Goal: Task Accomplishment & Management: Manage account settings

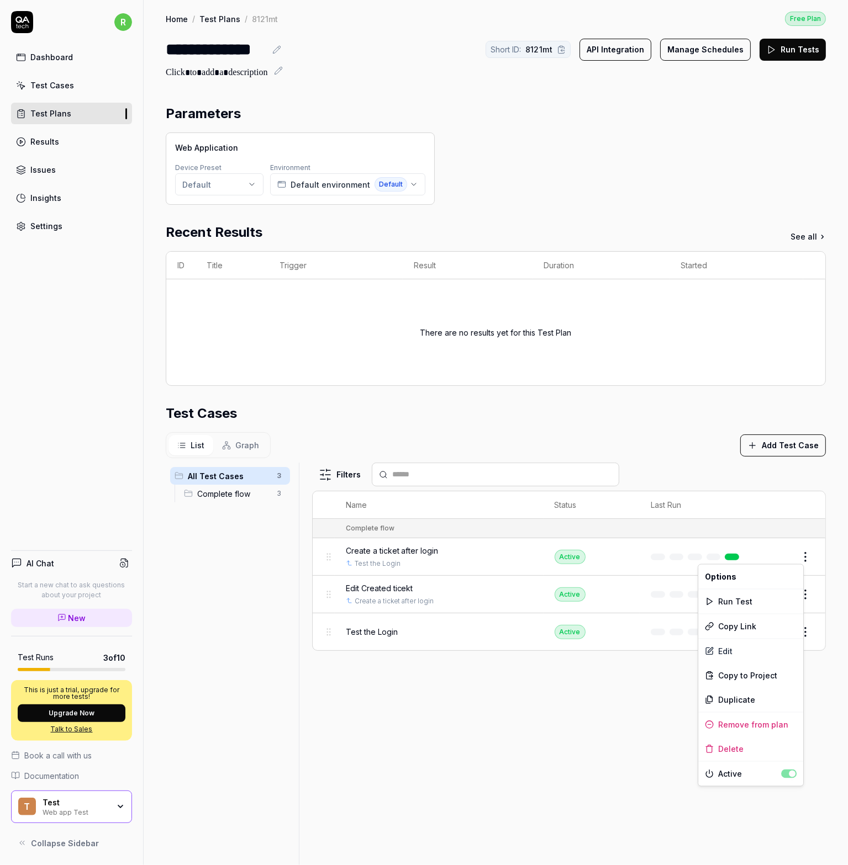
click at [800, 558] on html "**********" at bounding box center [424, 432] width 848 height 865
click at [44, 224] on html "**********" at bounding box center [424, 432] width 848 height 865
click at [40, 222] on div "Settings" at bounding box center [46, 226] width 32 height 12
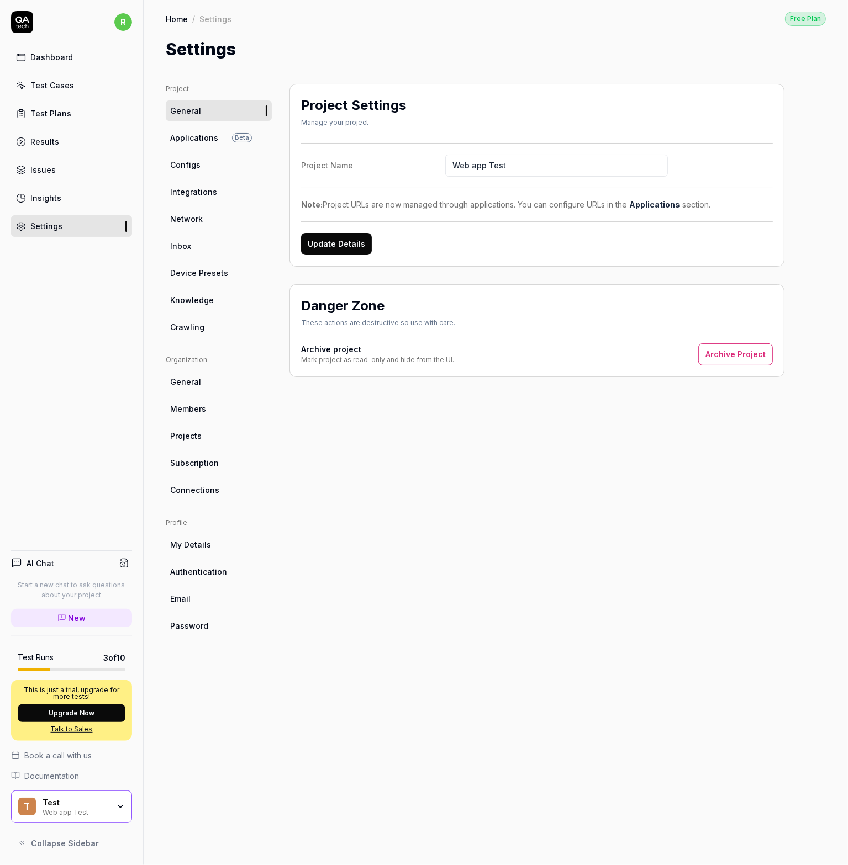
click at [196, 432] on span "Projects" at bounding box center [185, 436] width 31 height 12
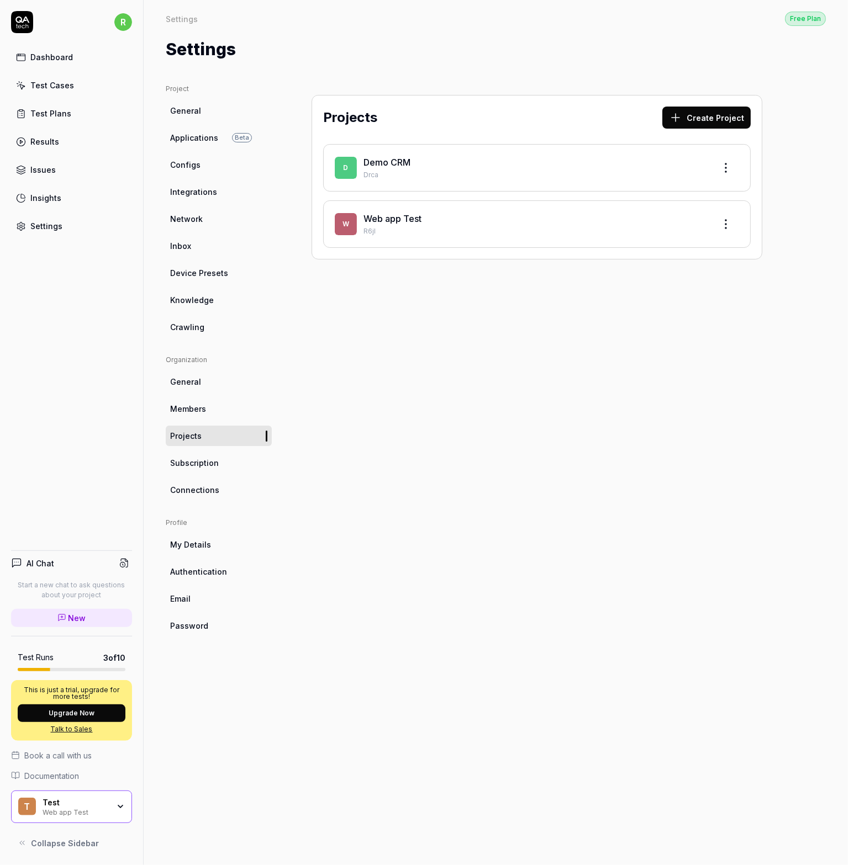
click at [194, 137] on span "Applications" at bounding box center [194, 138] width 48 height 12
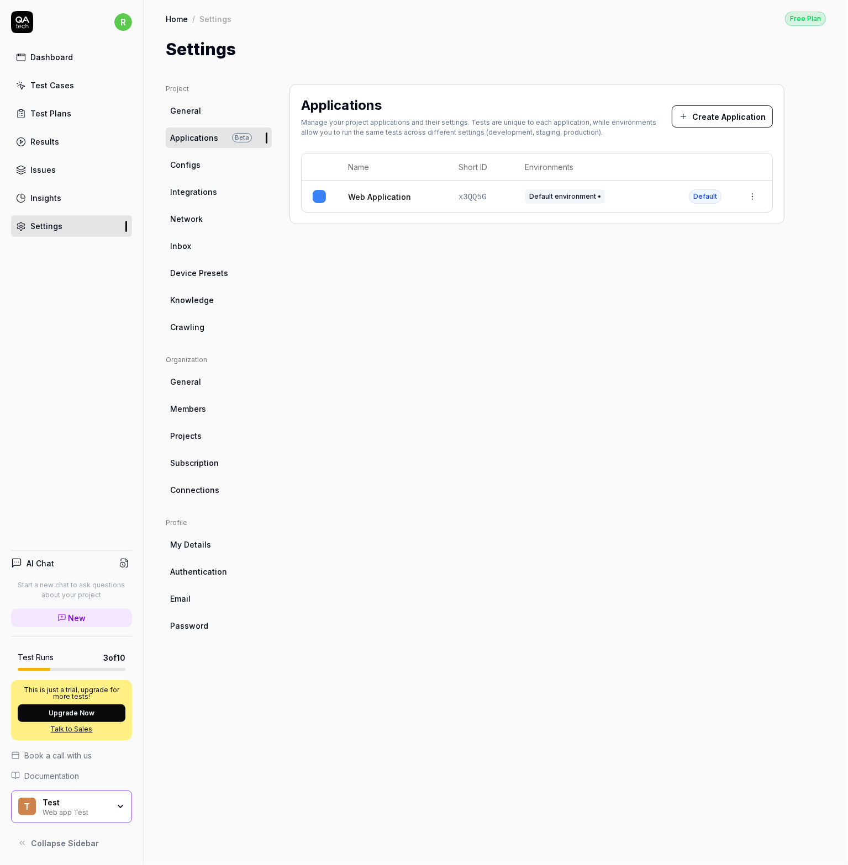
click at [194, 164] on span "Configs" at bounding box center [185, 165] width 30 height 12
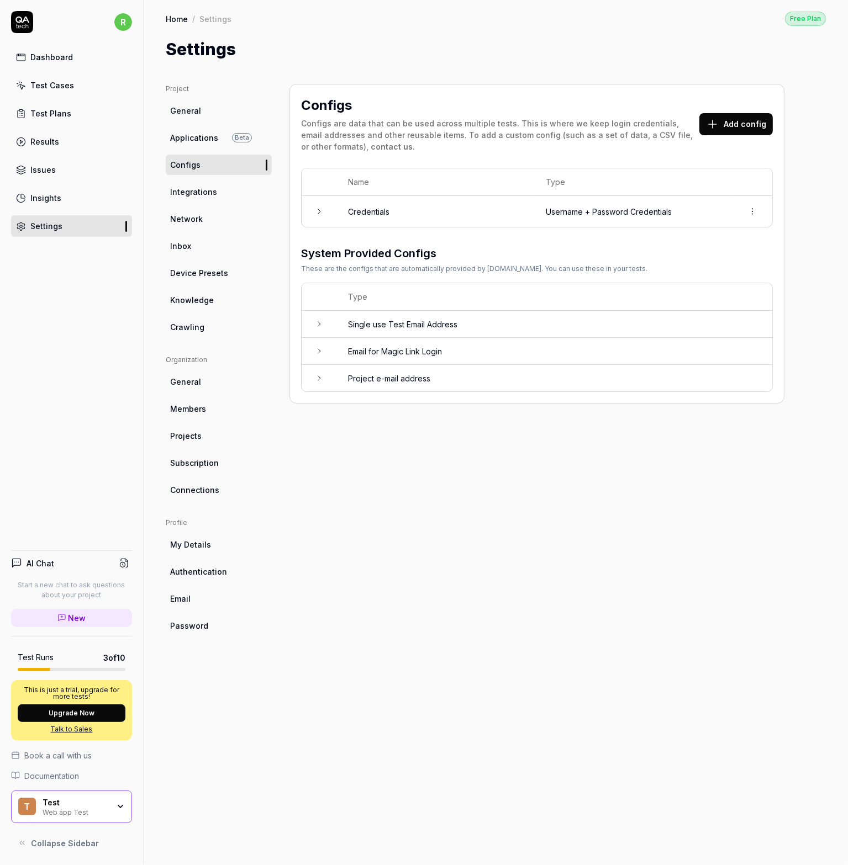
click at [186, 197] on span "Integrations" at bounding box center [193, 192] width 47 height 12
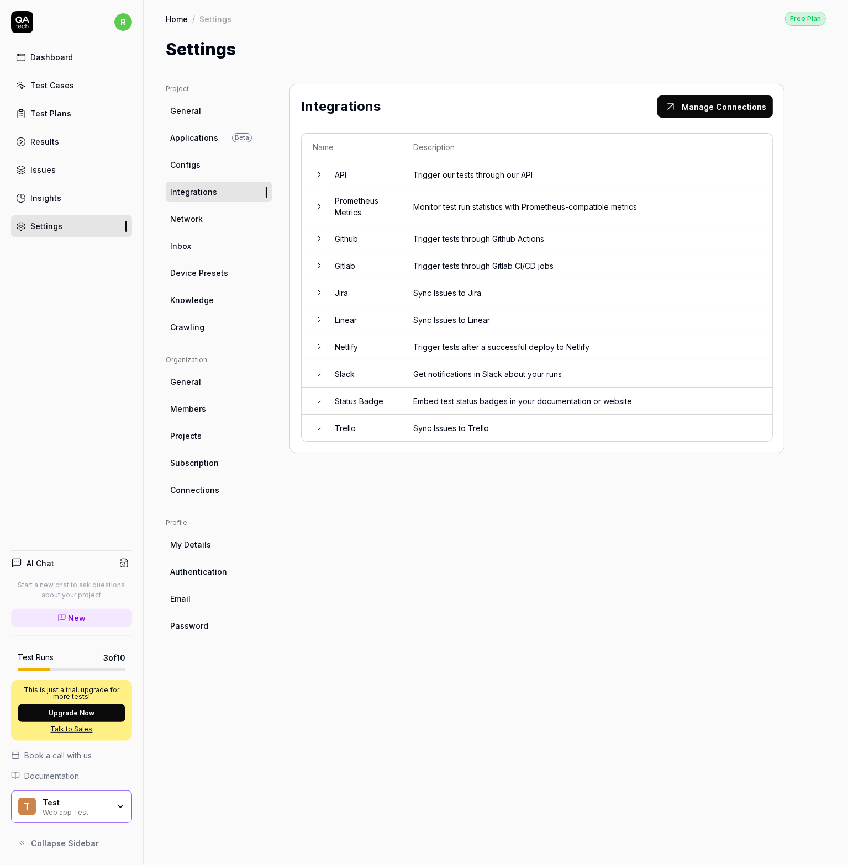
click at [181, 218] on span "Network" at bounding box center [186, 219] width 33 height 12
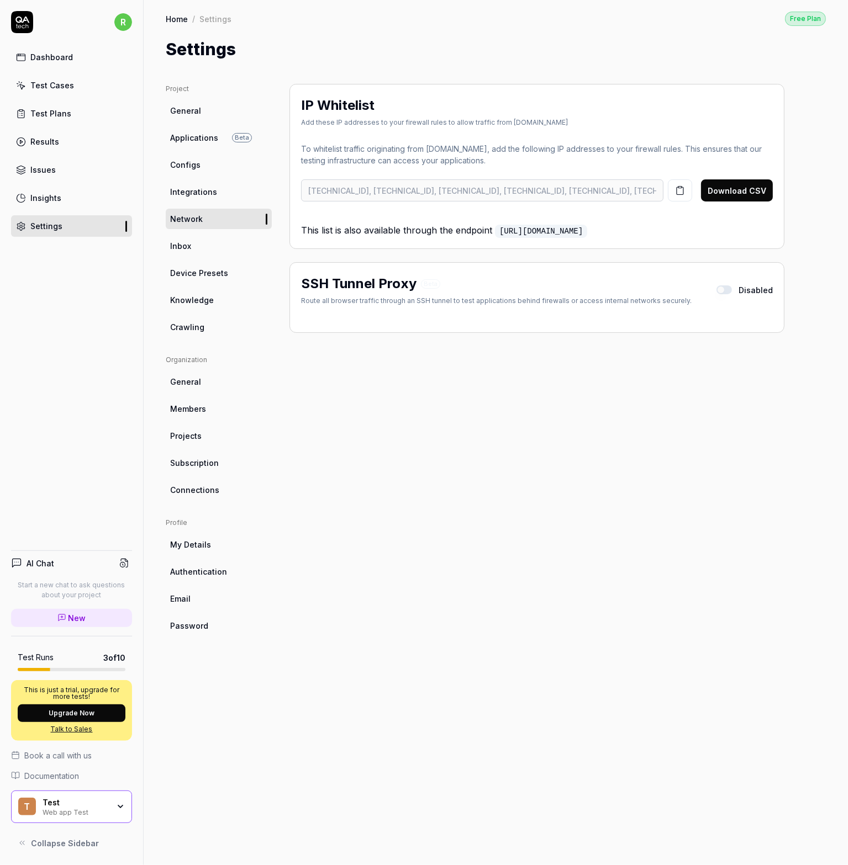
drag, startPoint x: 50, startPoint y: 48, endPoint x: 45, endPoint y: 63, distance: 15.7
click at [50, 48] on div "r Dashboard Test Cases Test Plans Results Issues Insights Settings" at bounding box center [71, 124] width 143 height 226
click at [45, 63] on link "Dashboard" at bounding box center [71, 57] width 121 height 22
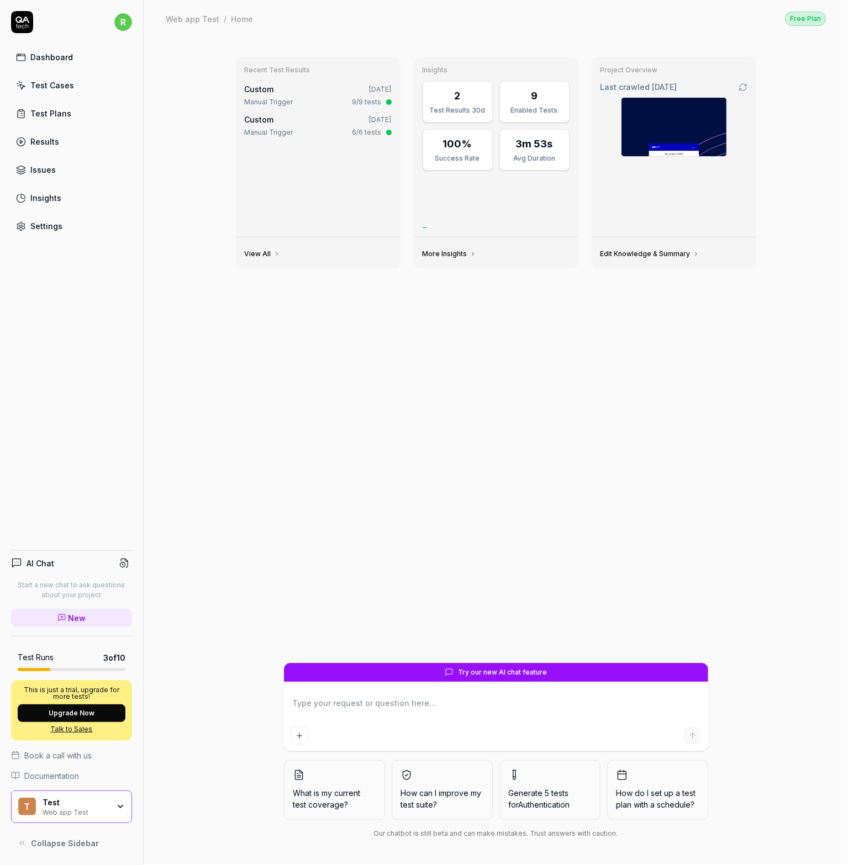
click at [42, 84] on div "Test Cases" at bounding box center [52, 86] width 44 height 12
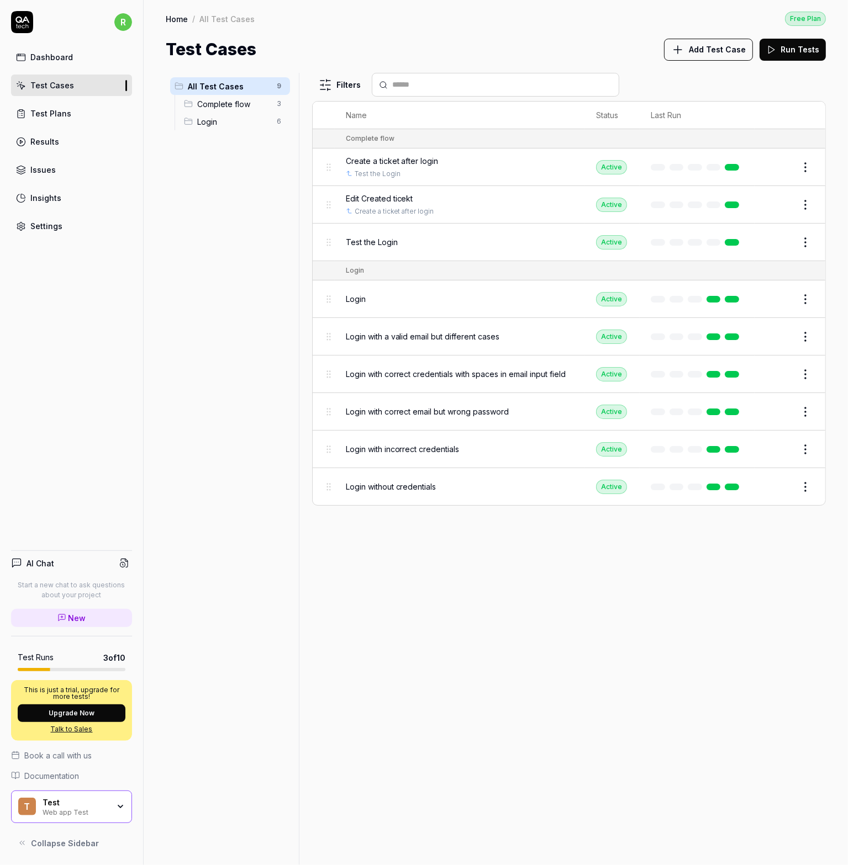
click at [361, 242] on span "Test the Login" at bounding box center [372, 242] width 52 height 12
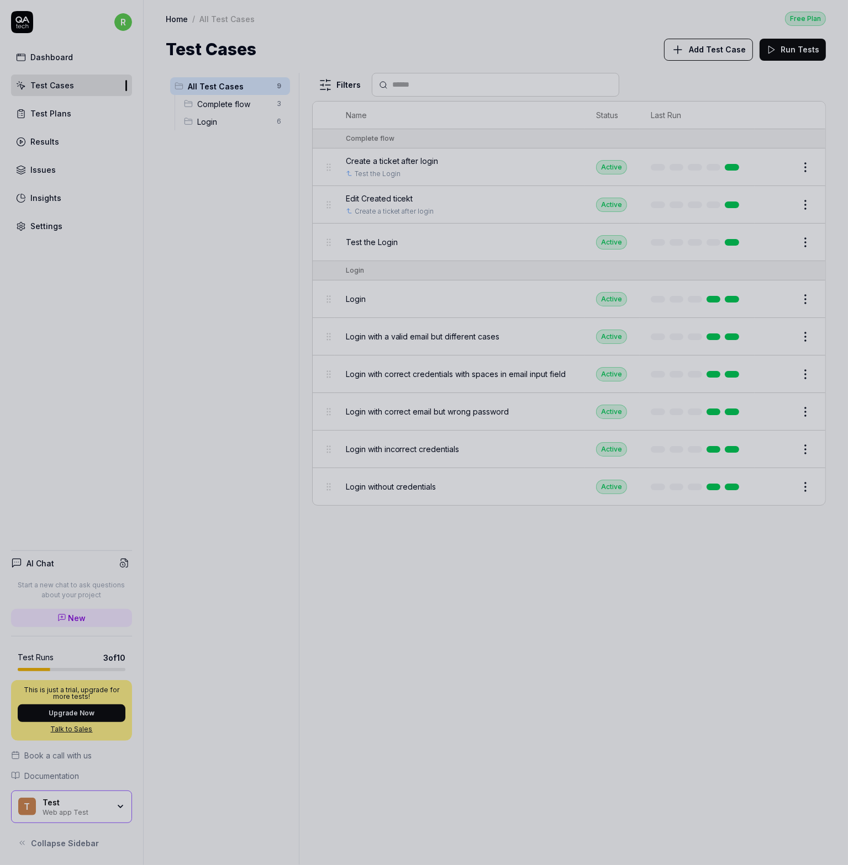
drag, startPoint x: 437, startPoint y: 501, endPoint x: 501, endPoint y: 320, distance: 192.1
click at [437, 498] on div at bounding box center [424, 432] width 848 height 865
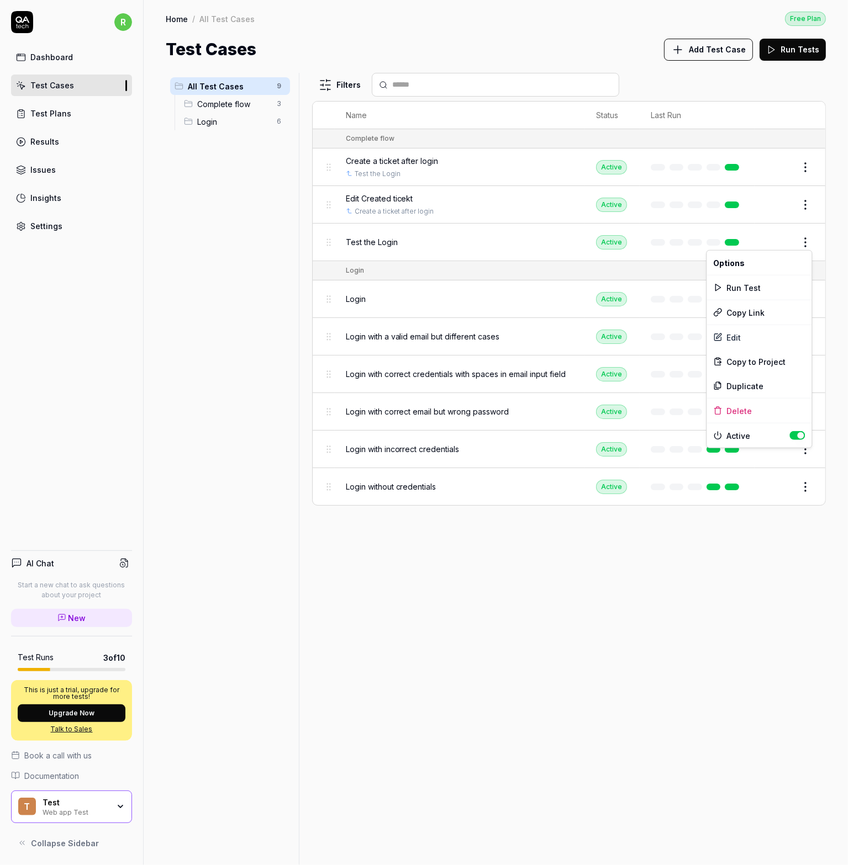
click at [810, 235] on html "r Dashboard Test Cases Test Plans Results Issues Insights Settings AI Chat Star…" at bounding box center [424, 432] width 848 height 865
click at [727, 339] on div "Edit" at bounding box center [758, 337] width 105 height 24
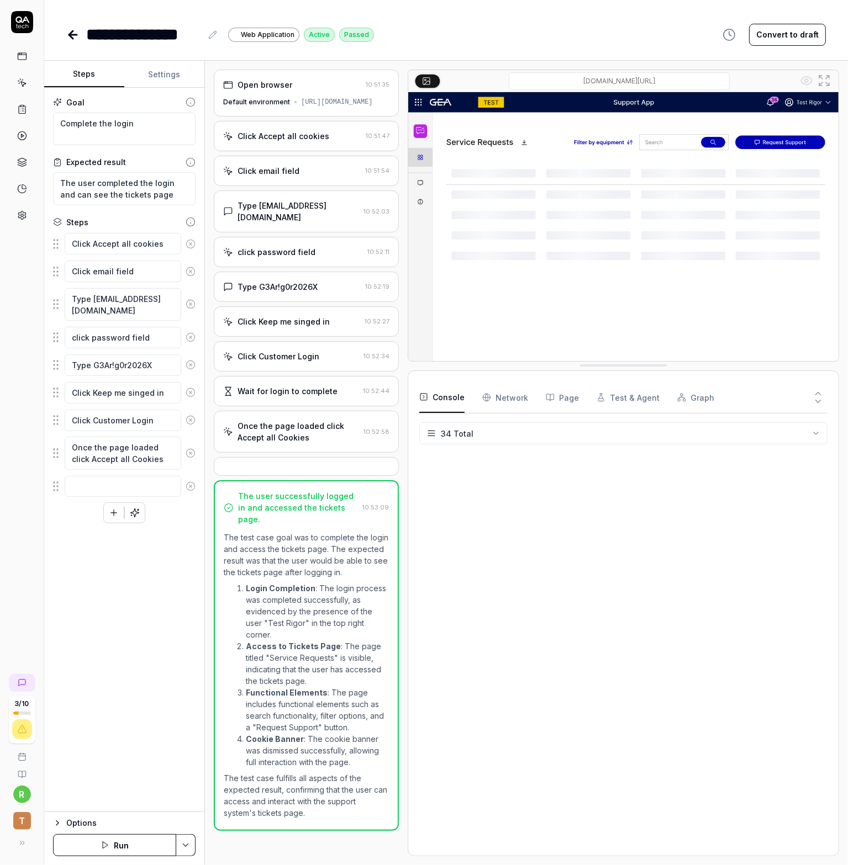
scroll to position [468, 0]
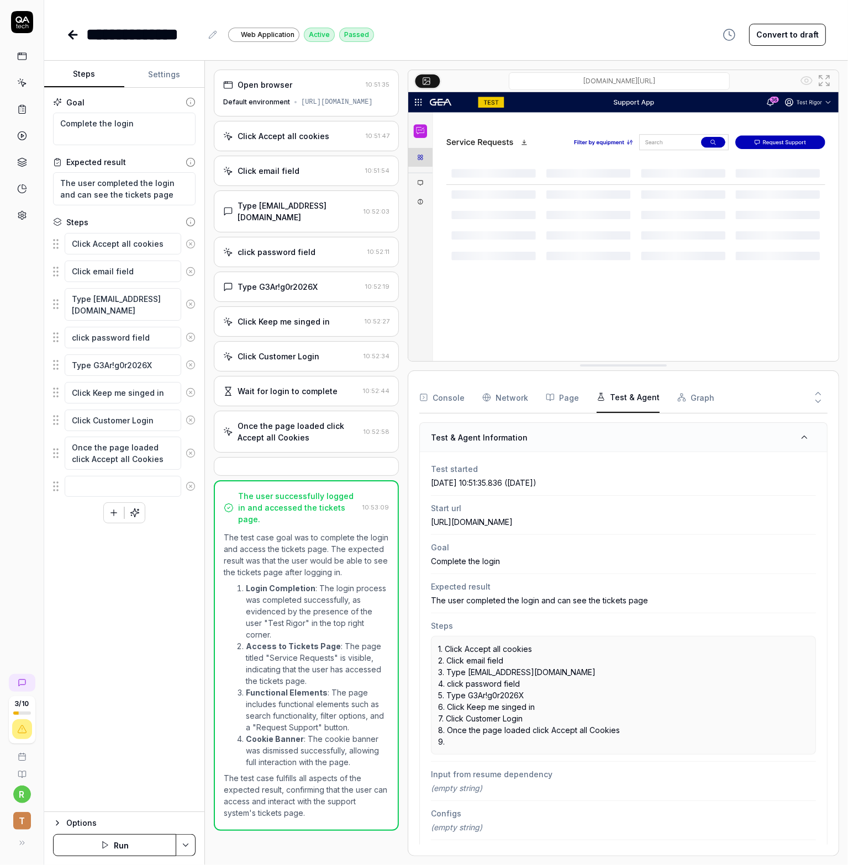
click at [628, 399] on button "Test & Agent" at bounding box center [627, 397] width 63 height 31
click at [19, 19] on icon at bounding box center [22, 22] width 22 height 22
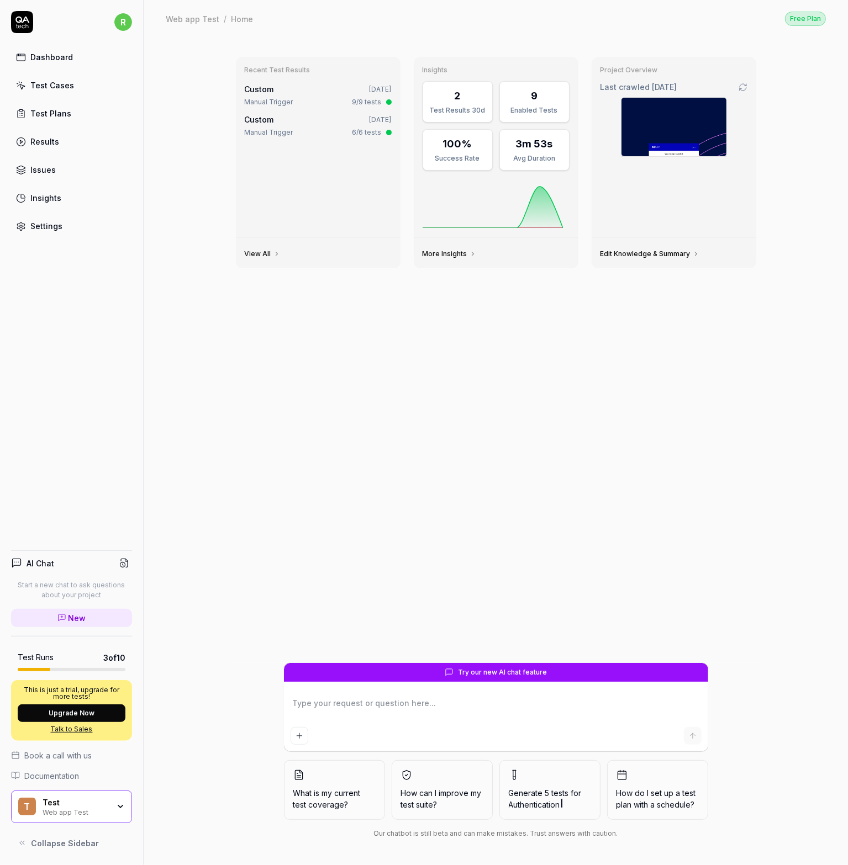
type textarea "*"
click at [44, 226] on div "Settings" at bounding box center [46, 226] width 32 height 12
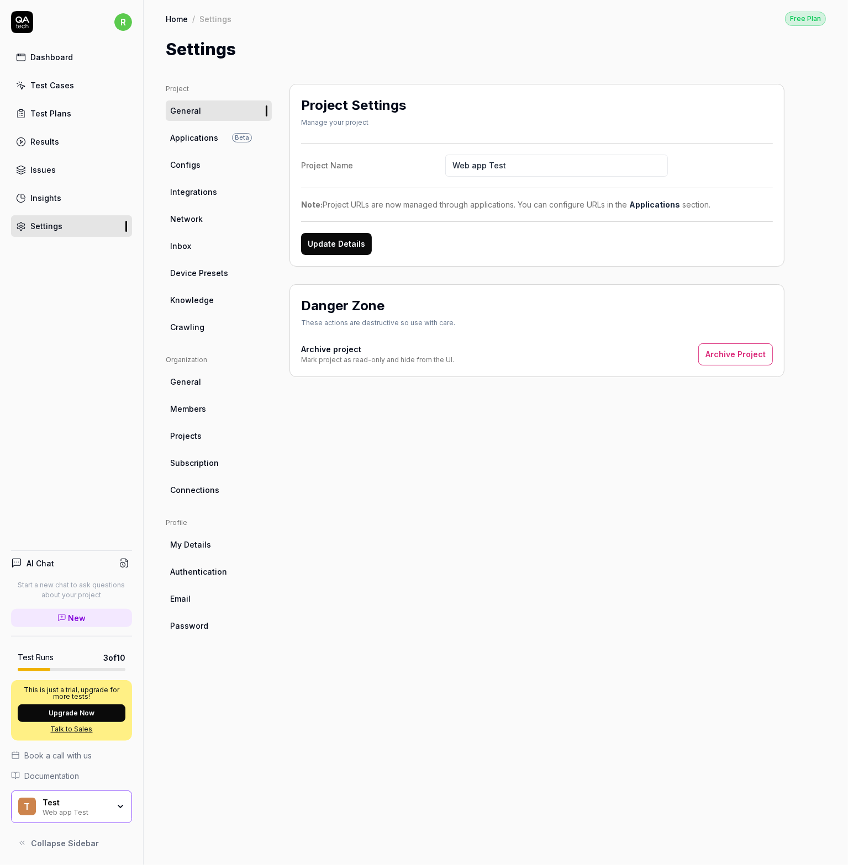
click at [190, 196] on span "Integrations" at bounding box center [193, 192] width 47 height 12
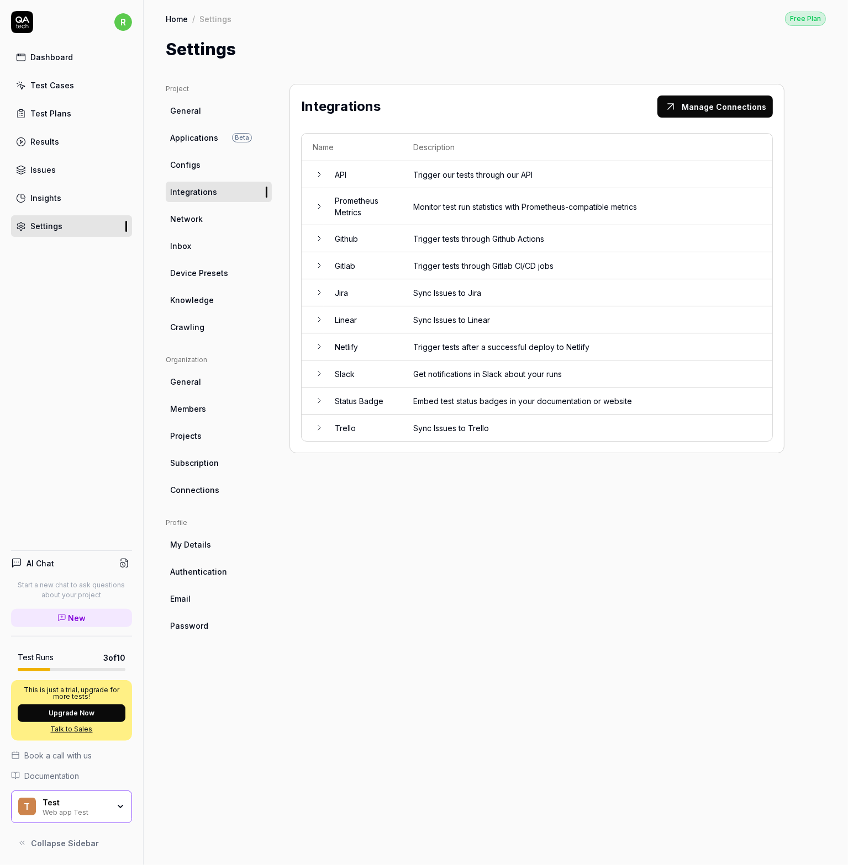
click at [325, 371] on td "Slack" at bounding box center [363, 374] width 78 height 27
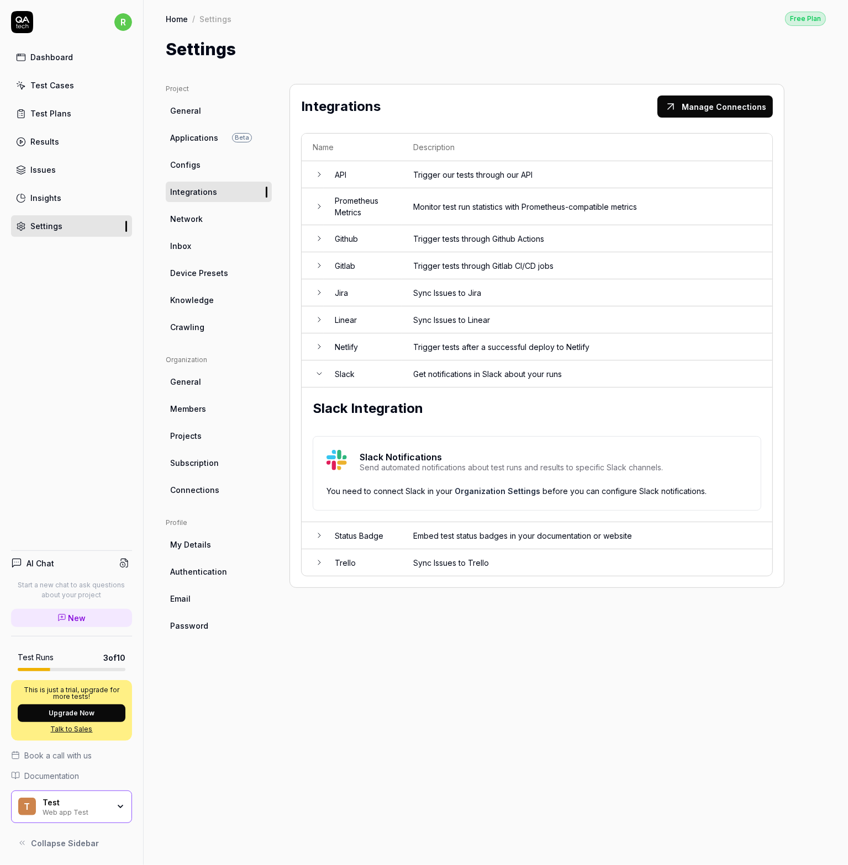
click at [416, 178] on td "Trigger our tests through our API" at bounding box center [587, 174] width 370 height 27
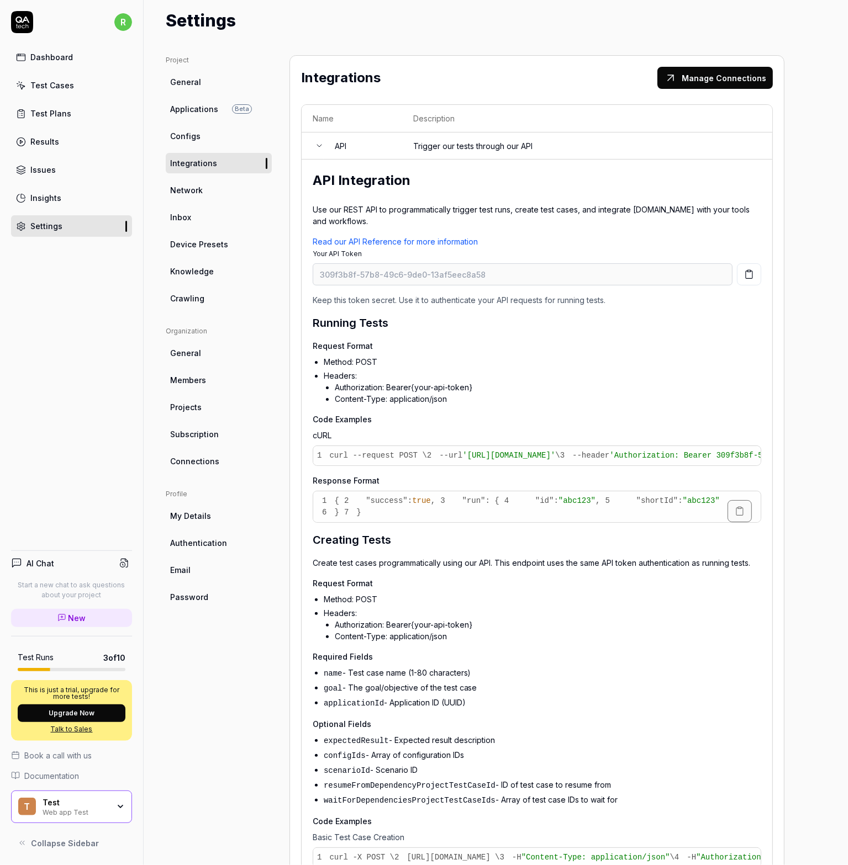
scroll to position [55, 0]
